Goal: Navigation & Orientation: Find specific page/section

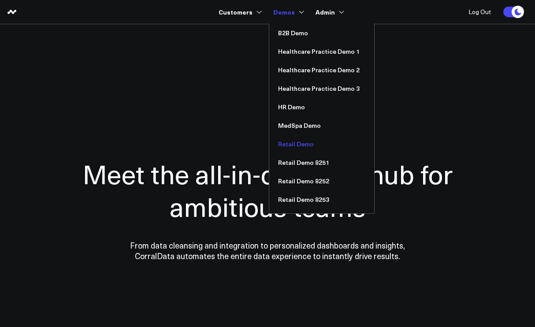
click at [299, 145] on link "Retail Demo" at bounding box center [321, 144] width 105 height 19
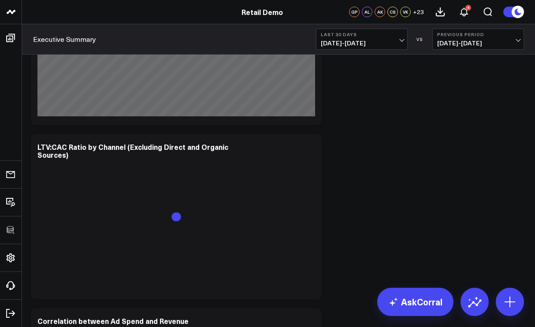
scroll to position [3185, 0]
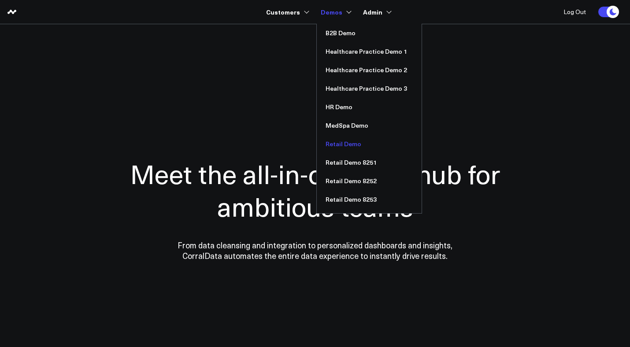
click at [343, 145] on link "Retail Demo" at bounding box center [369, 144] width 105 height 19
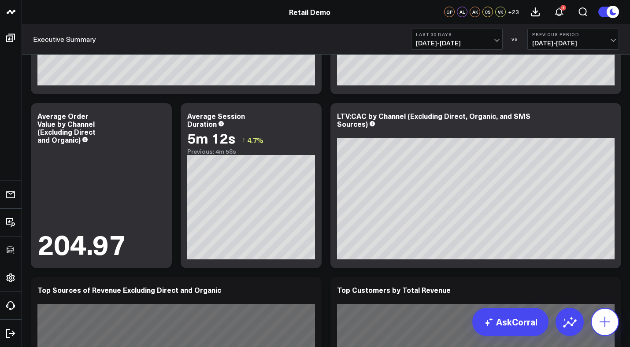
scroll to position [761, 0]
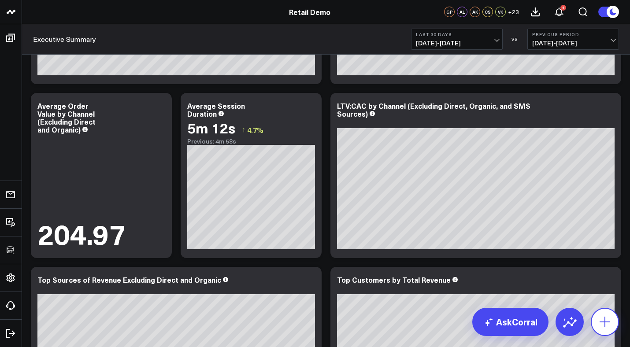
click at [603, 322] on icon at bounding box center [605, 322] width 11 height 11
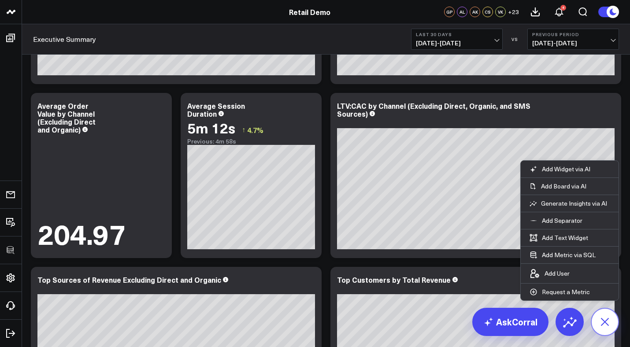
click at [603, 322] on icon at bounding box center [605, 322] width 20 height 20
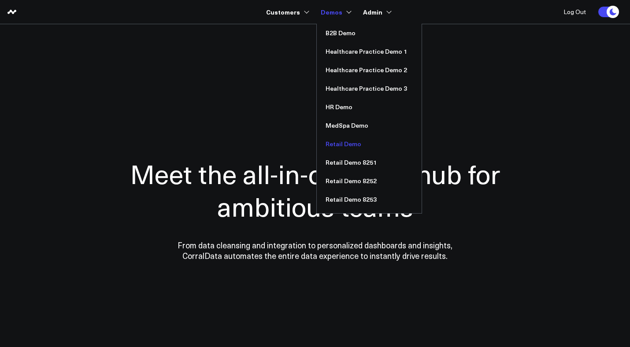
click at [348, 145] on link "Retail Demo" at bounding box center [369, 144] width 105 height 19
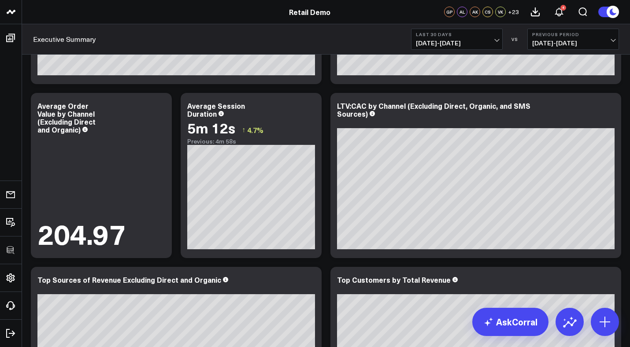
scroll to position [777, 0]
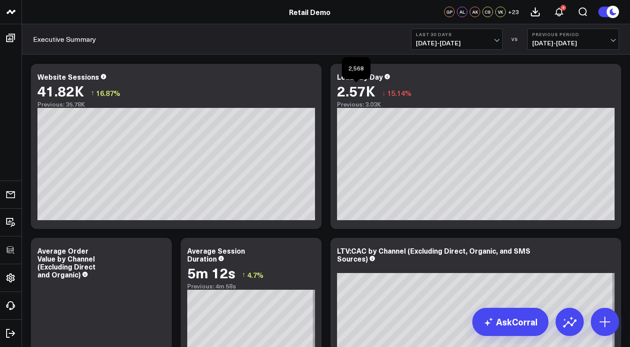
scroll to position [624, 0]
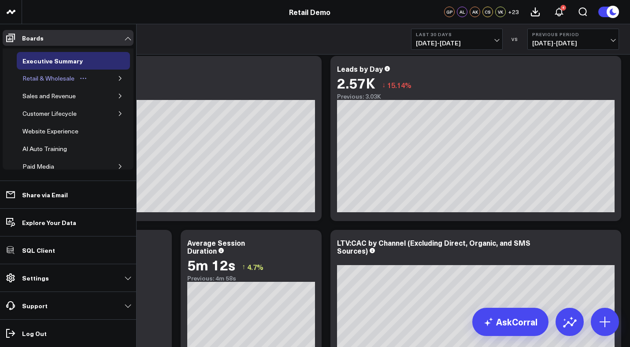
click at [41, 78] on div "Retail & Wholesale" at bounding box center [48, 78] width 56 height 11
click at [118, 79] on icon "button" at bounding box center [120, 78] width 5 height 5
click at [45, 96] on div "Wholesale" at bounding box center [43, 96] width 33 height 11
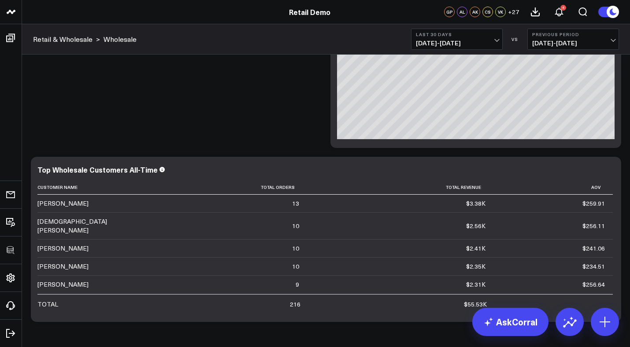
scroll to position [969, 0]
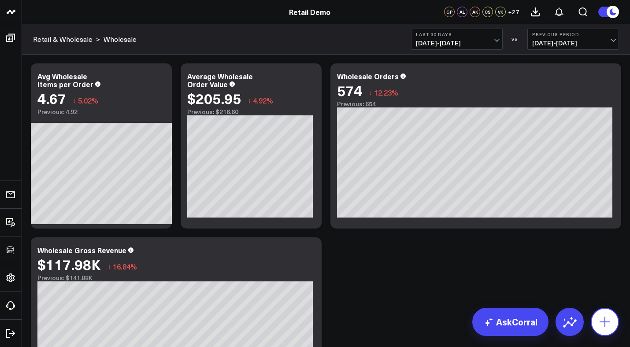
click at [605, 322] on icon at bounding box center [605, 322] width 11 height 11
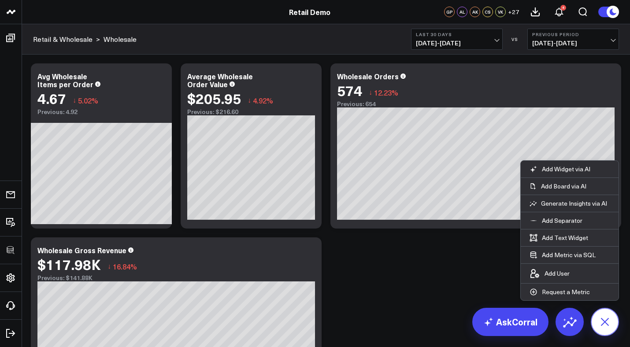
click at [605, 322] on icon at bounding box center [604, 322] width 15 height 15
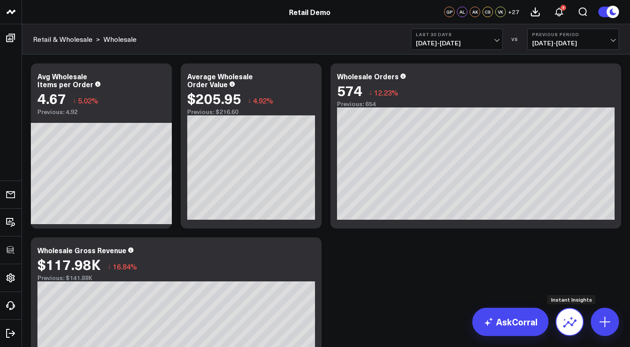
click at [572, 320] on icon at bounding box center [570, 322] width 14 height 14
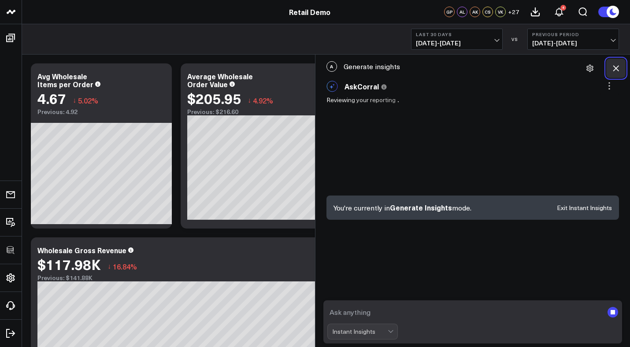
click at [618, 69] on icon at bounding box center [615, 68] width 9 height 9
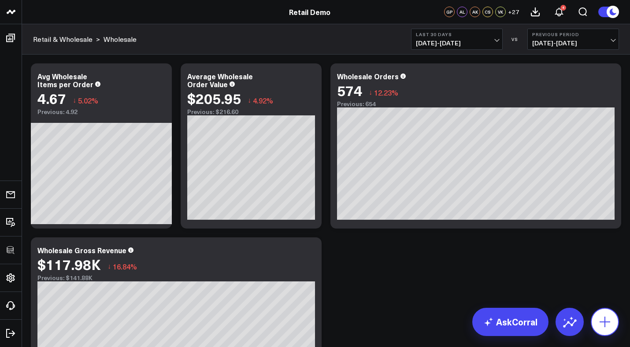
click at [610, 318] on icon at bounding box center [605, 322] width 14 height 14
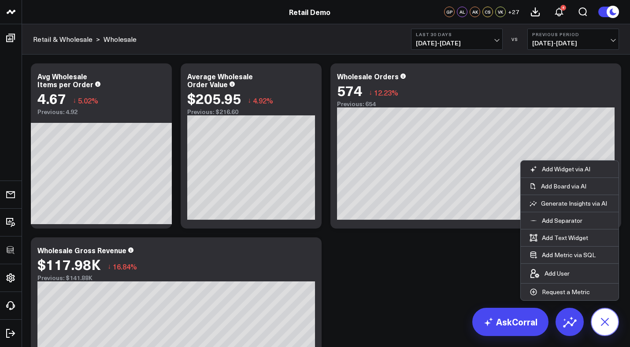
click at [610, 318] on icon at bounding box center [605, 322] width 20 height 20
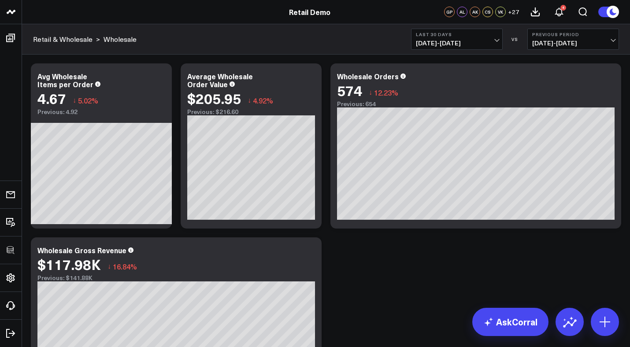
scroll to position [529, 0]
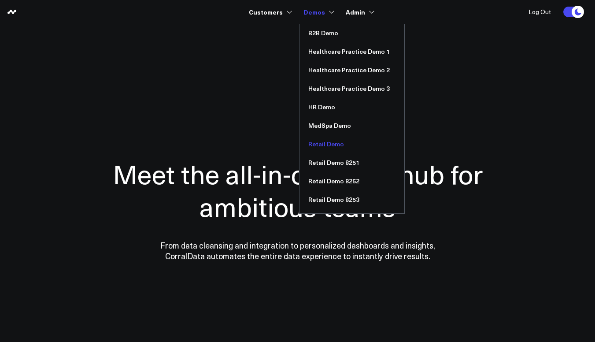
click at [325, 141] on link "Retail Demo" at bounding box center [352, 144] width 105 height 19
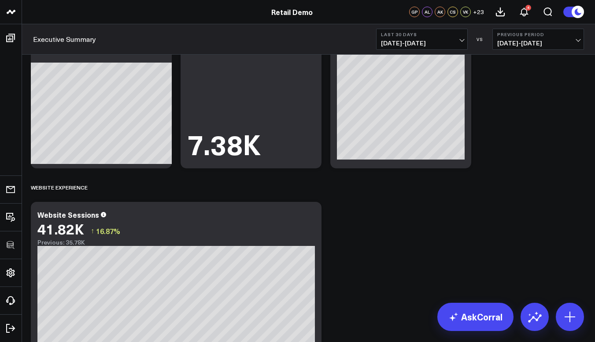
scroll to position [681, 0]
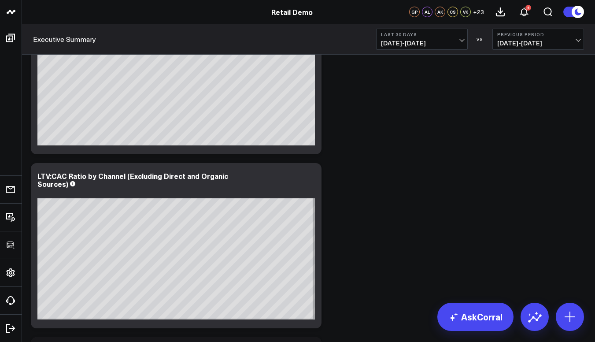
scroll to position [2910, 0]
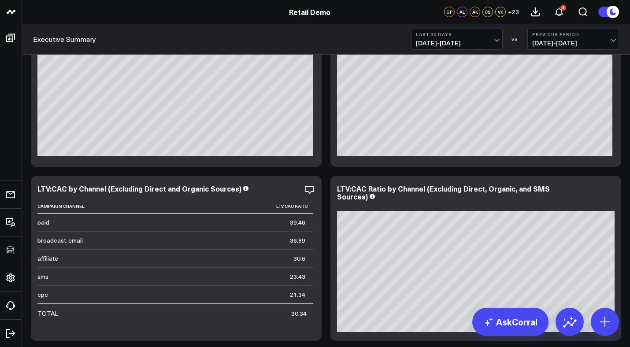
scroll to position [1773, 0]
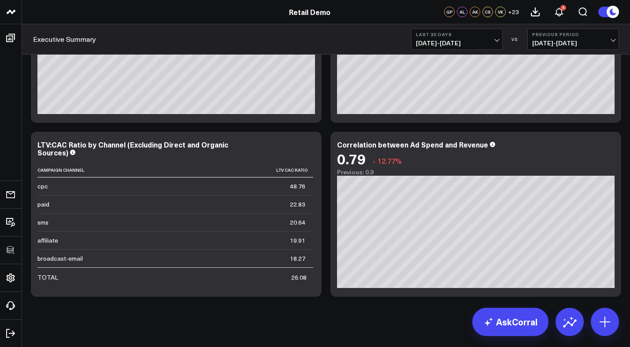
scroll to position [1773, 0]
